Goal: Information Seeking & Learning: Learn about a topic

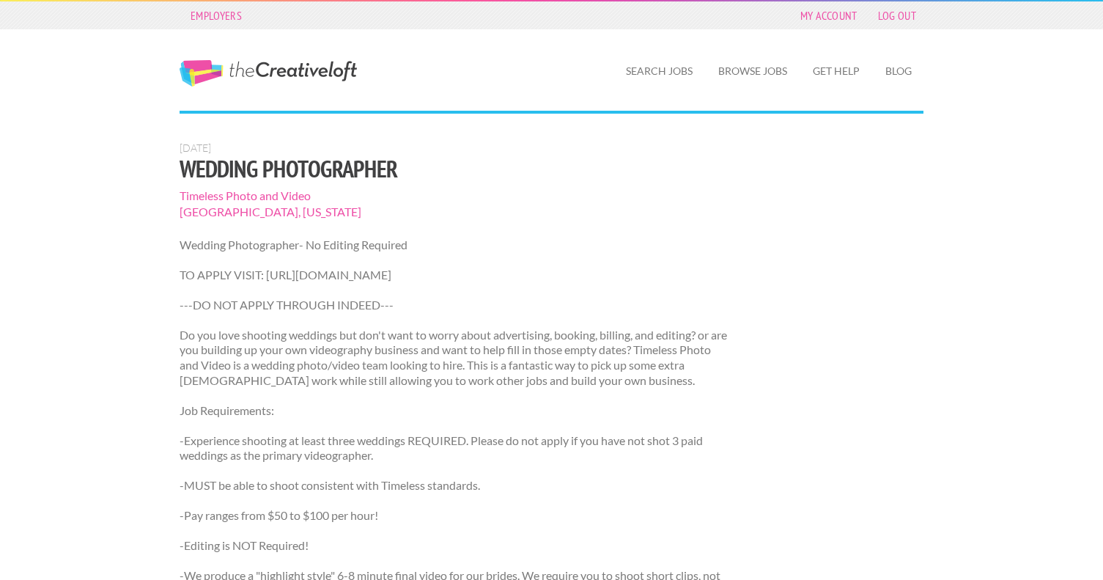
scroll to position [1048, 0]
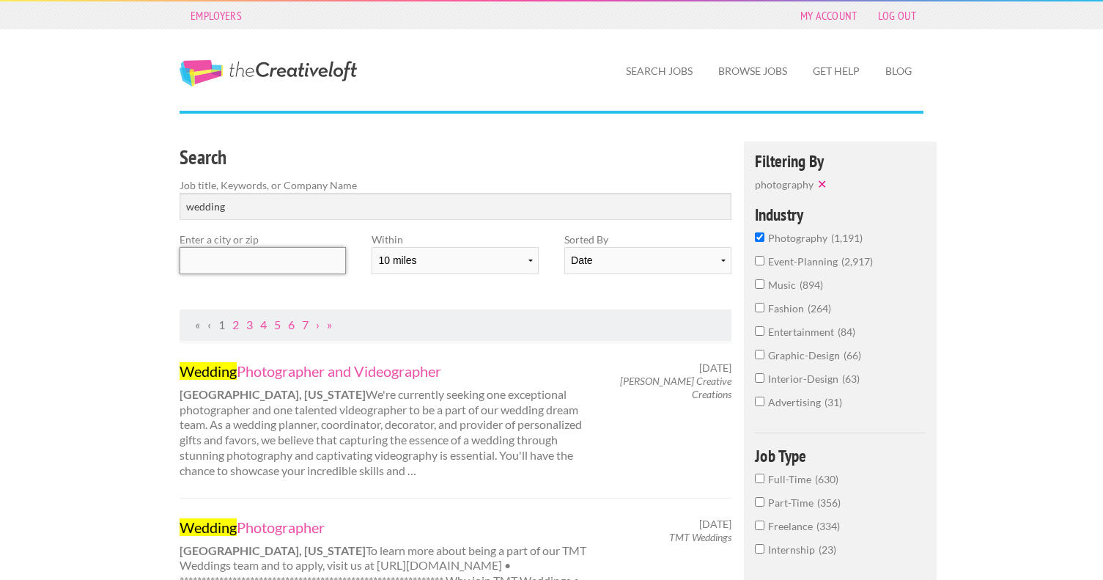
click at [249, 268] on input "text" at bounding box center [263, 260] width 166 height 27
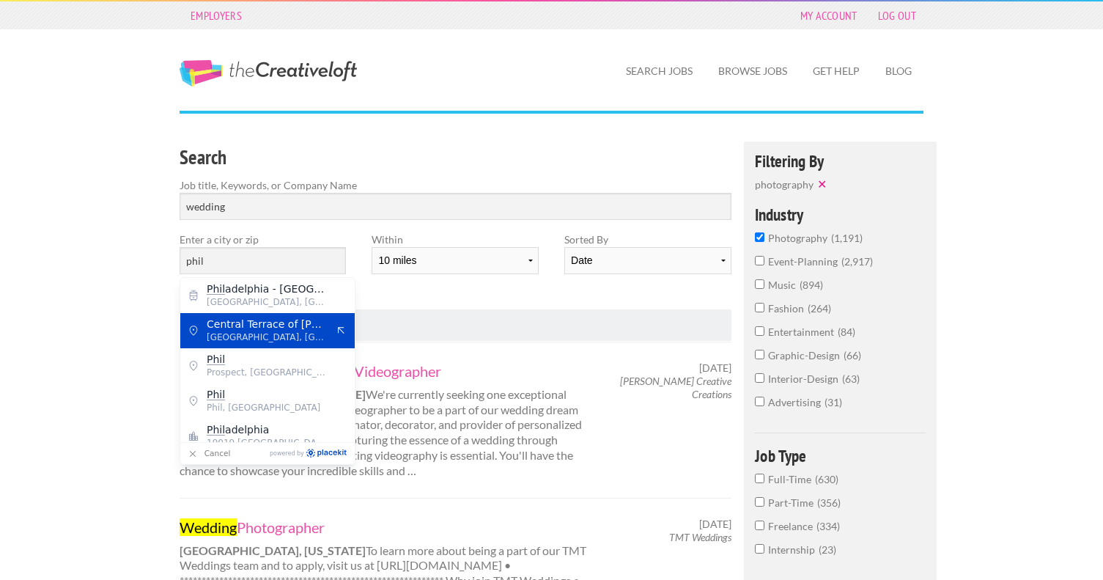
click at [303, 340] on span "Philadelphia, Philadelphia County" at bounding box center [267, 337] width 120 height 13
type input "Central Terrace of Ellen Phillips Samuel Memorial"
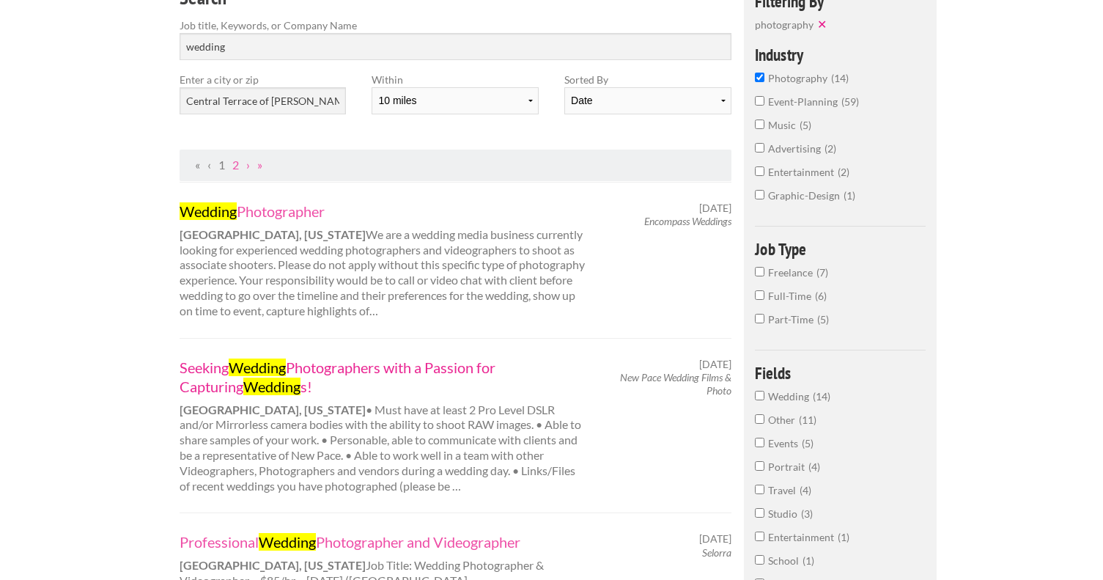
click at [425, 374] on link "Seeking Wedding Photographers with a Passion for Capturing Wedding s!" at bounding box center [384, 377] width 408 height 38
click at [271, 56] on input "wedding" at bounding box center [456, 46] width 552 height 27
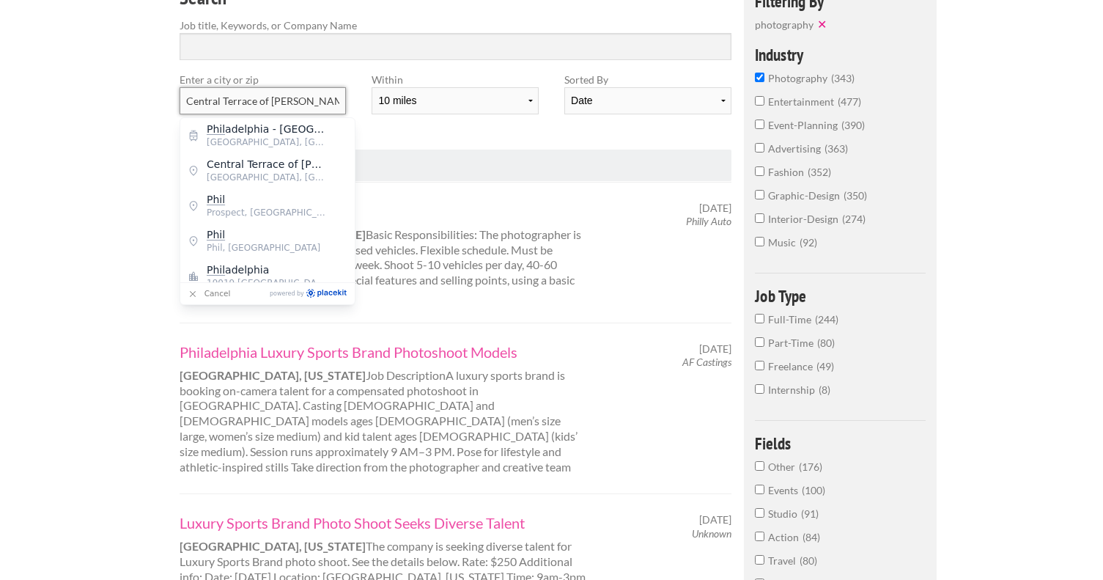
click at [279, 103] on input "Central Terrace of Ellen Phillips Samuel Memorial" at bounding box center [263, 100] width 166 height 27
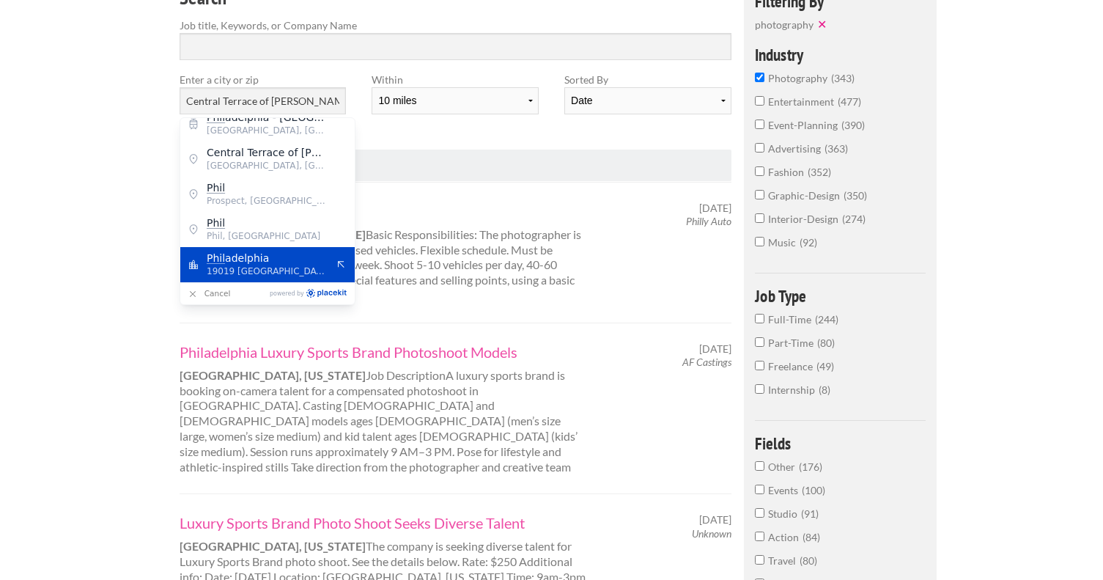
click at [282, 267] on span "19019 United States of America" at bounding box center [267, 271] width 120 height 13
type input "Philadelphia"
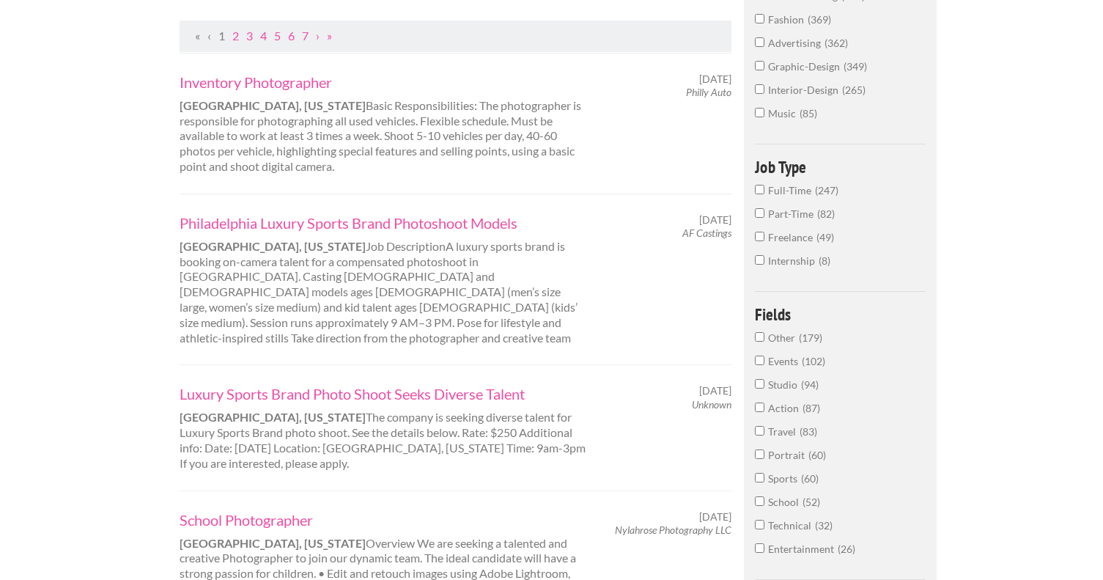
scroll to position [298, 0]
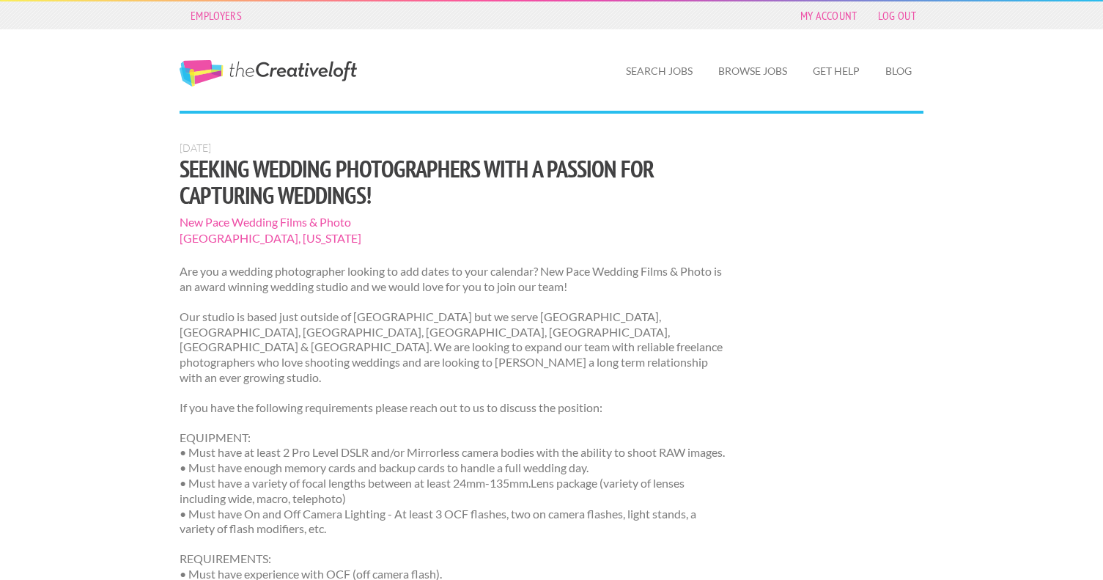
scroll to position [7, 0]
